Goal: Information Seeking & Learning: Learn about a topic

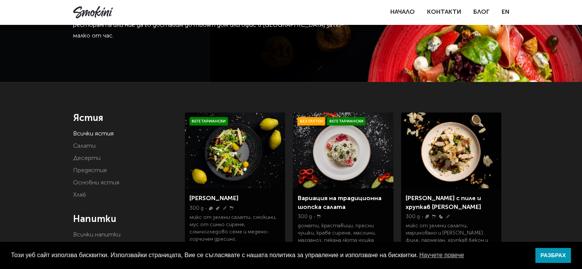
scroll to position [77, 0]
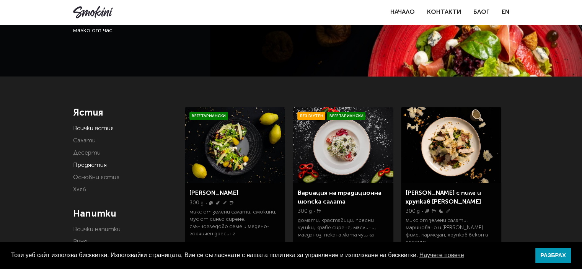
click at [90, 168] on link "Предястия" at bounding box center [90, 165] width 34 height 6
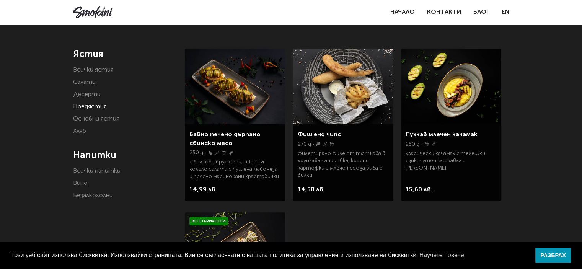
scroll to position [115, 0]
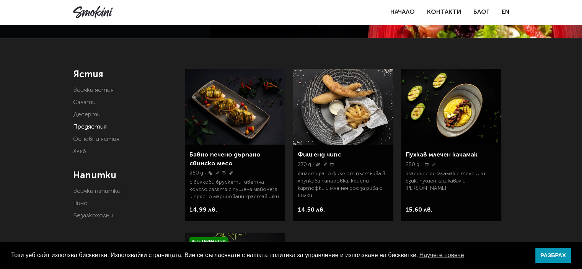
click at [246, 115] on img at bounding box center [235, 107] width 100 height 76
click at [345, 106] on img at bounding box center [343, 107] width 100 height 76
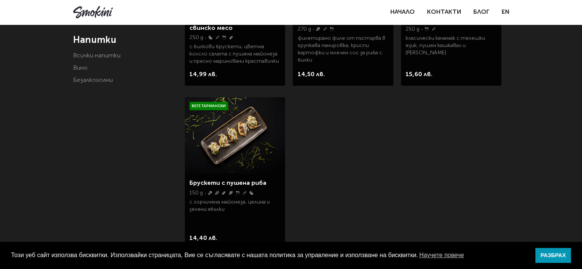
scroll to position [268, 0]
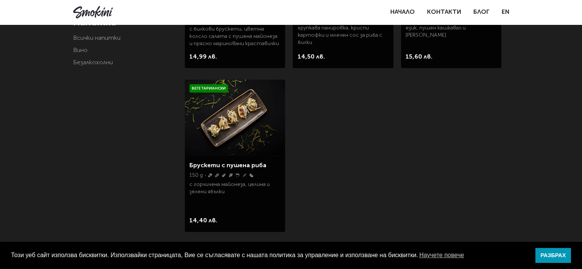
click at [228, 127] on img at bounding box center [235, 118] width 100 height 76
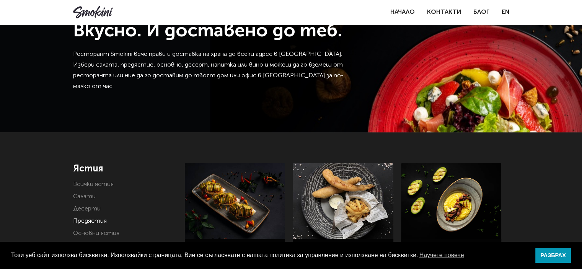
scroll to position [115, 0]
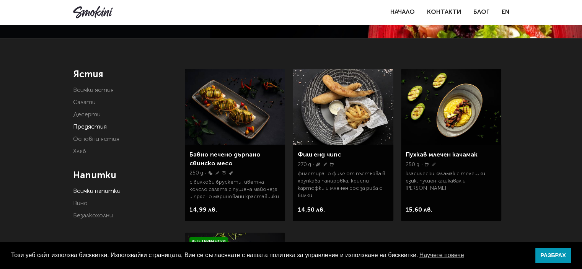
click at [92, 192] on link "Всички напитки" at bounding box center [96, 191] width 47 height 6
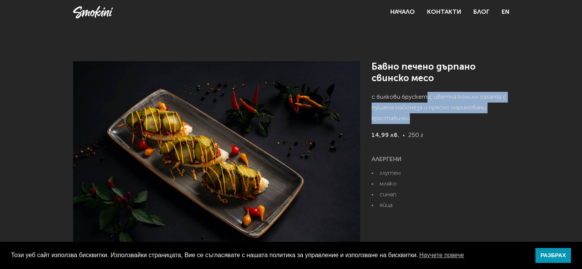
drag, startPoint x: 426, startPoint y: 98, endPoint x: 433, endPoint y: 127, distance: 30.2
click at [433, 127] on p "с билкови брускети, цветна колсло салата с пушена майонеза и прясно мариновани …" at bounding box center [441, 111] width 138 height 38
click at [436, 122] on p "с билкови брускети, цветна колсло салата с пушена майонеза и прясно мариновани …" at bounding box center [441, 111] width 138 height 38
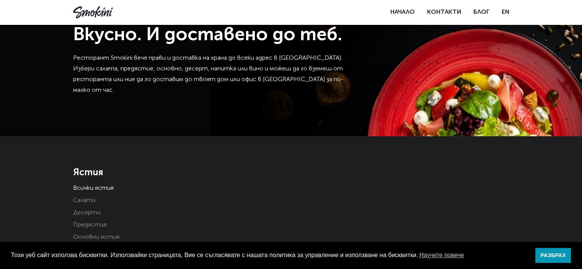
scroll to position [115, 0]
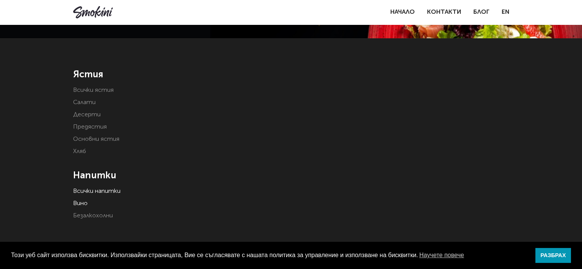
click at [83, 203] on link "Вино" at bounding box center [80, 204] width 15 height 6
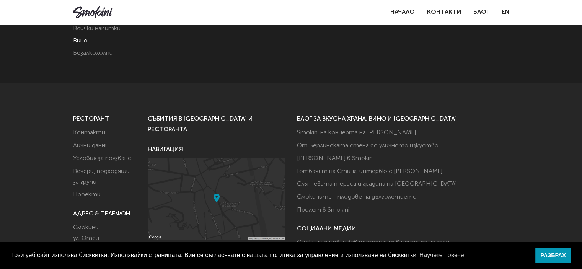
scroll to position [191, 0]
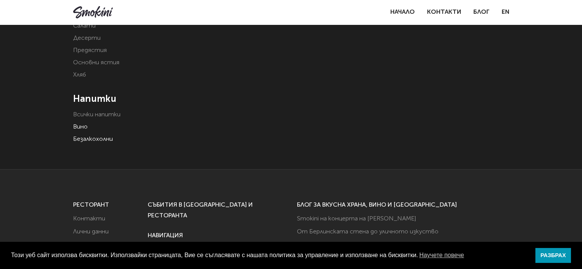
click at [79, 137] on link "Безалкохолни" at bounding box center [93, 139] width 40 height 6
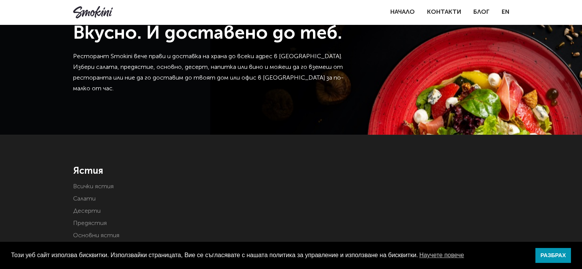
scroll to position [153, 0]
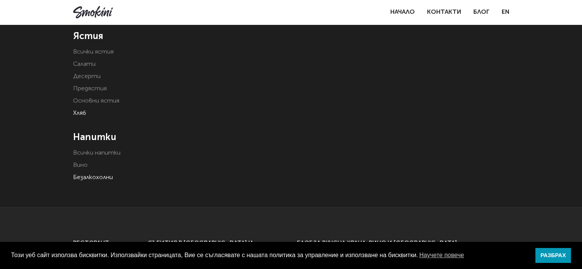
click at [79, 112] on link "Хляб" at bounding box center [79, 113] width 13 height 6
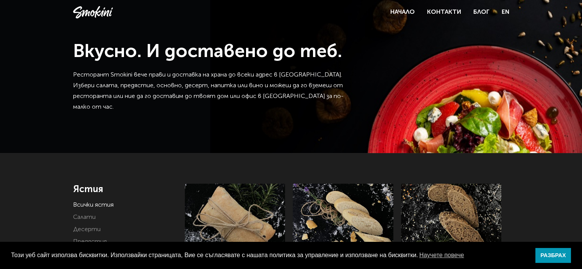
click at [85, 208] on link "Всички ястия" at bounding box center [93, 205] width 41 height 6
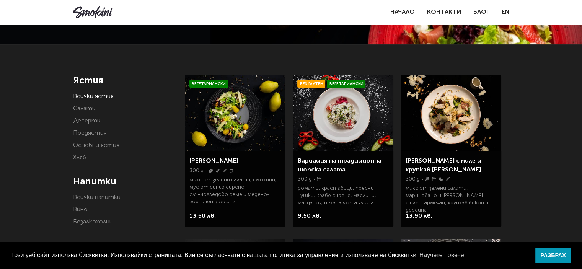
scroll to position [115, 0]
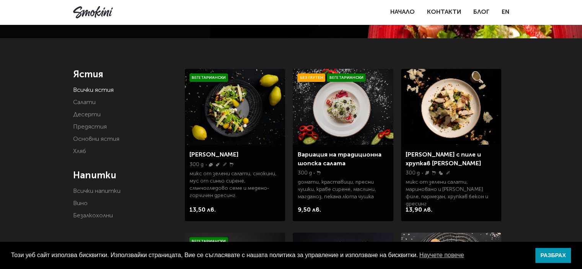
click at [222, 123] on img at bounding box center [235, 107] width 100 height 76
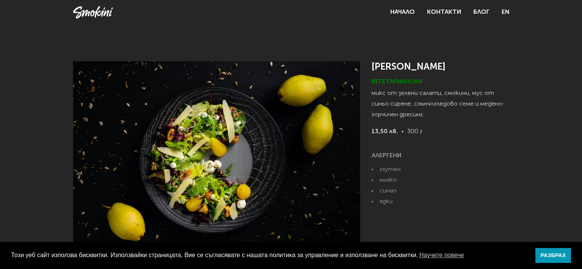
drag, startPoint x: 374, startPoint y: 62, endPoint x: 475, endPoint y: 147, distance: 131.3
click at [474, 147] on div "[PERSON_NAME] Вегетариански микс от зелени салати, смокини, мус от синьо сирене…" at bounding box center [441, 156] width 138 height 190
click at [475, 147] on p "13,50 лв. 300 г" at bounding box center [441, 138] width 138 height 24
click at [556, 259] on link "РАЗБРАХ" at bounding box center [554, 255] width 36 height 15
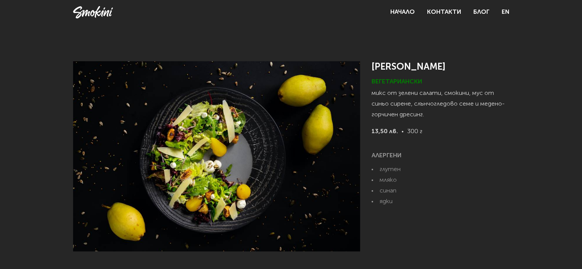
click at [416, 98] on p "микс от зелени салати, смокини, мус от синьо сирене, слънчогледово семе и меден…" at bounding box center [441, 107] width 138 height 38
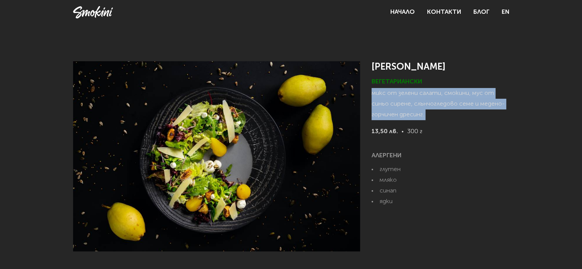
click at [416, 98] on p "микс от зелени салати, смокини, мус от синьо сирене, слънчогледово семе и меден…" at bounding box center [441, 107] width 138 height 38
click at [415, 107] on p "микс от зелени салати, смокини, мус от синьо сирене, слънчогледово семе и меден…" at bounding box center [441, 107] width 138 height 38
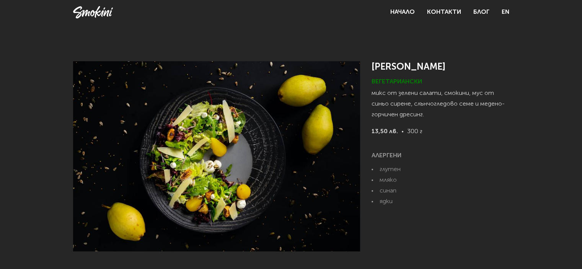
click at [415, 107] on p "микс от зелени салати, смокини, мус от синьо сирене, слънчогледово семе и меден…" at bounding box center [441, 107] width 138 height 38
click at [397, 15] on link "Начало" at bounding box center [403, 12] width 25 height 6
